Goal: Task Accomplishment & Management: Manage account settings

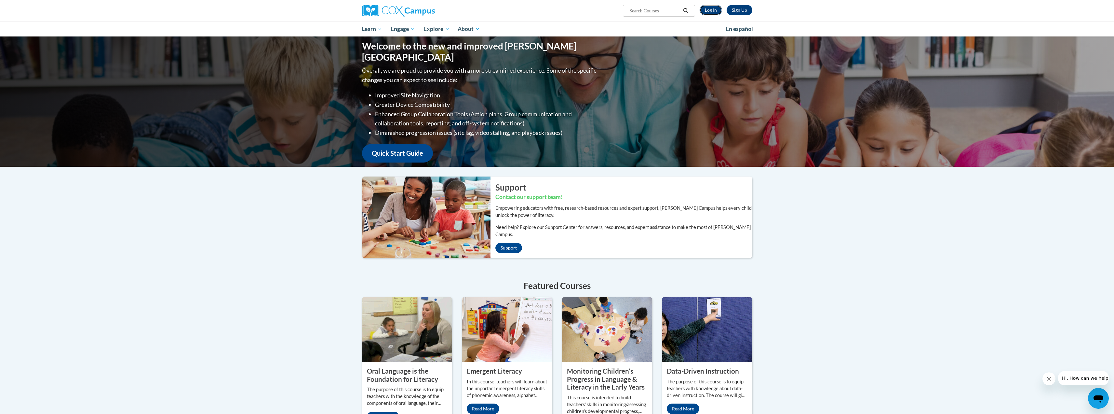
click at [710, 13] on link "Log In" at bounding box center [711, 10] width 22 height 10
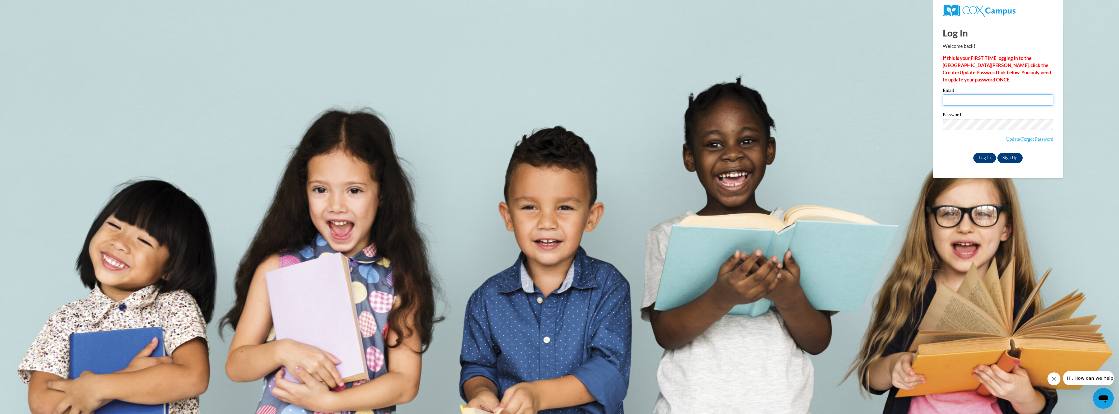
type input "admin@agile.net"
click at [988, 157] on input "Log In" at bounding box center [984, 158] width 23 height 10
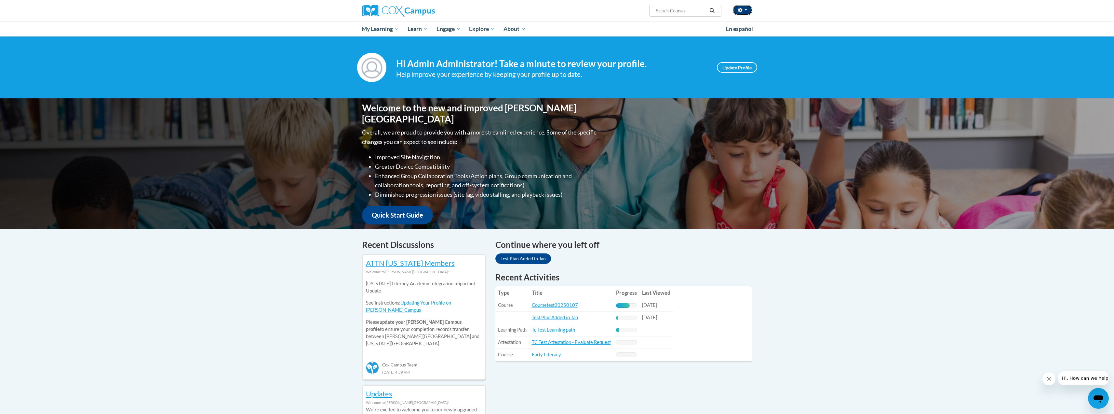
click at [744, 11] on button "button" at bounding box center [743, 10] width 20 height 10
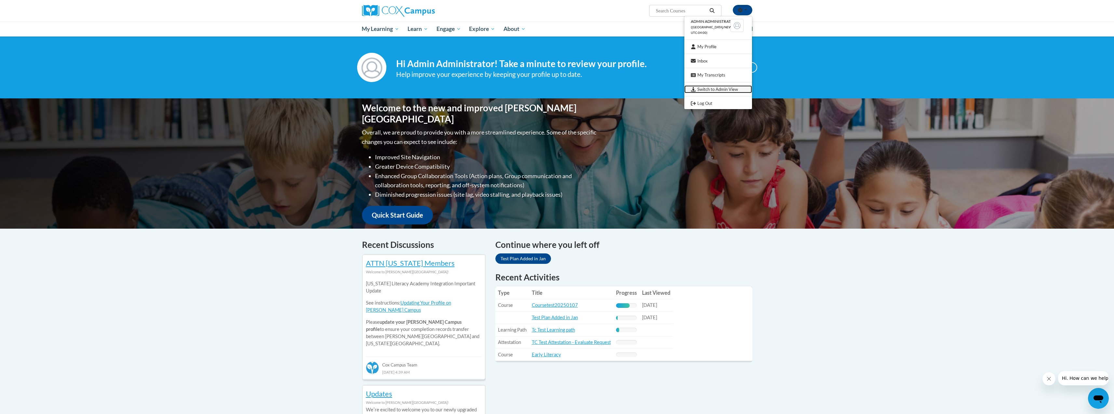
click at [726, 91] on link "Switch to Admin View" at bounding box center [719, 89] width 68 height 8
